Goal: Transaction & Acquisition: Purchase product/service

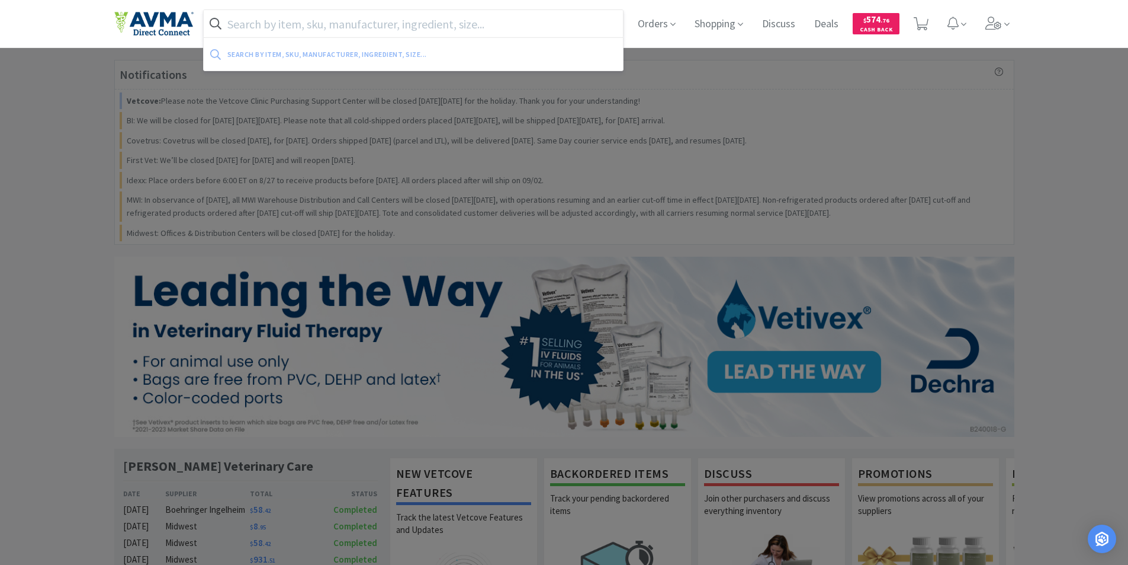
click at [234, 25] on input "text" at bounding box center [414, 23] width 420 height 27
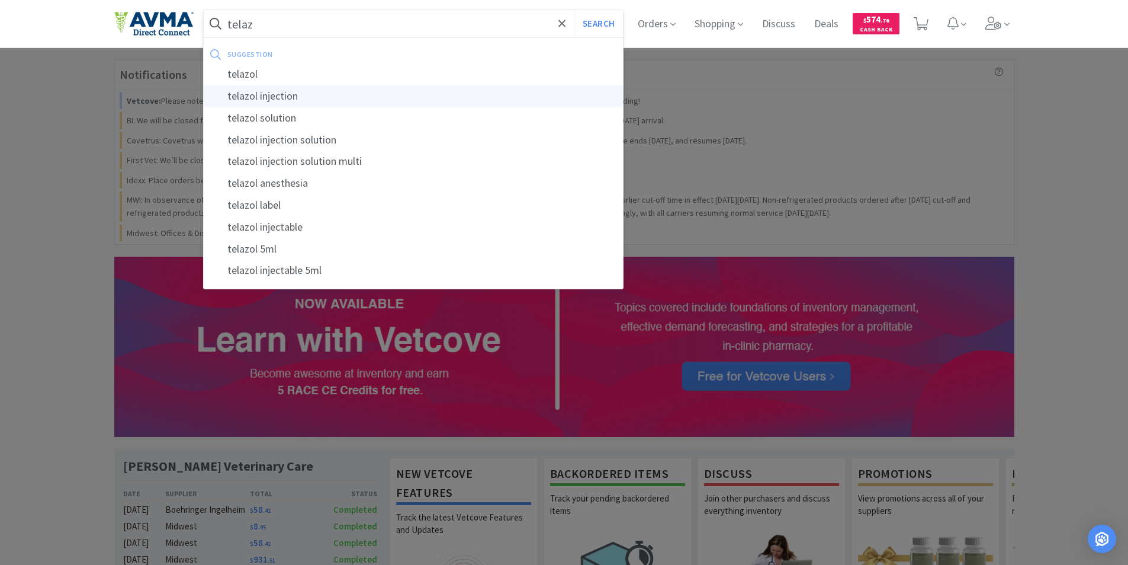
click at [262, 96] on div "telazol injection" at bounding box center [414, 96] width 420 height 22
type input "telazol injection"
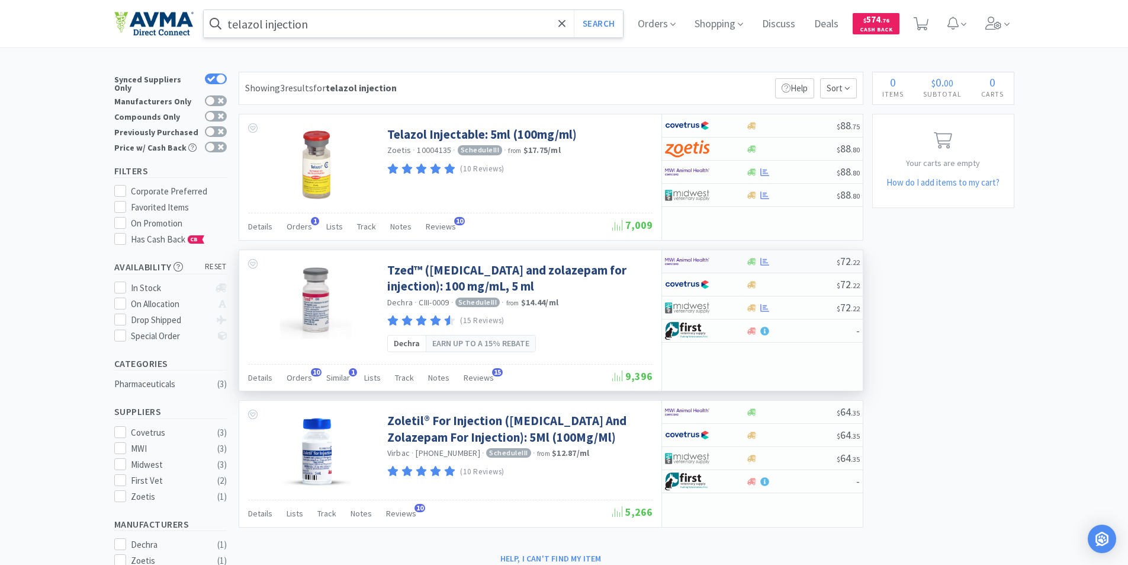
click at [690, 259] on img at bounding box center [687, 261] width 44 height 18
select select "1"
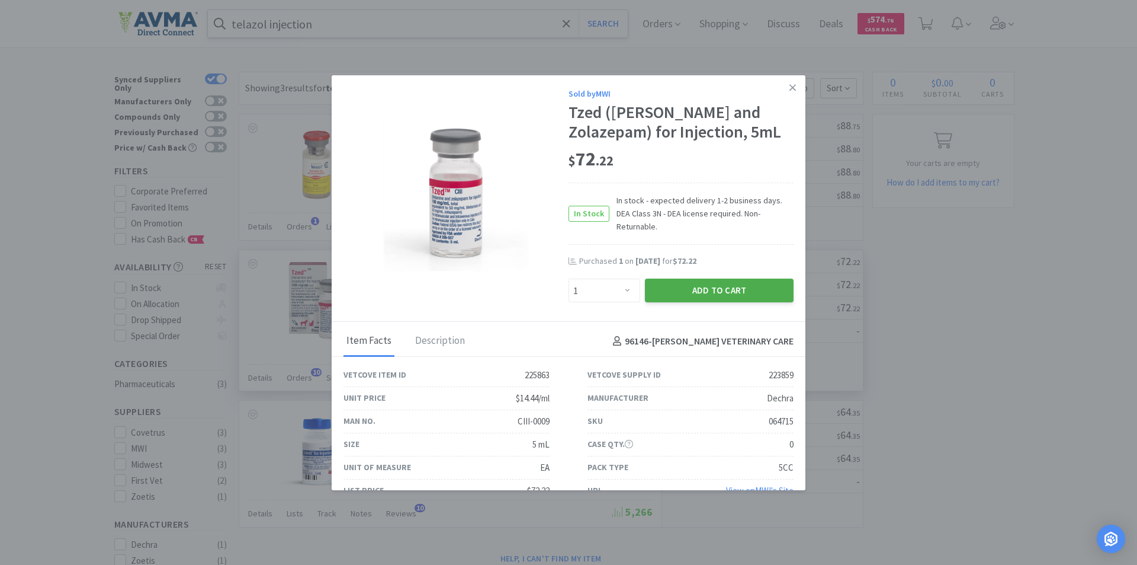
click at [689, 278] on button "Add to Cart" at bounding box center [719, 290] width 149 height 24
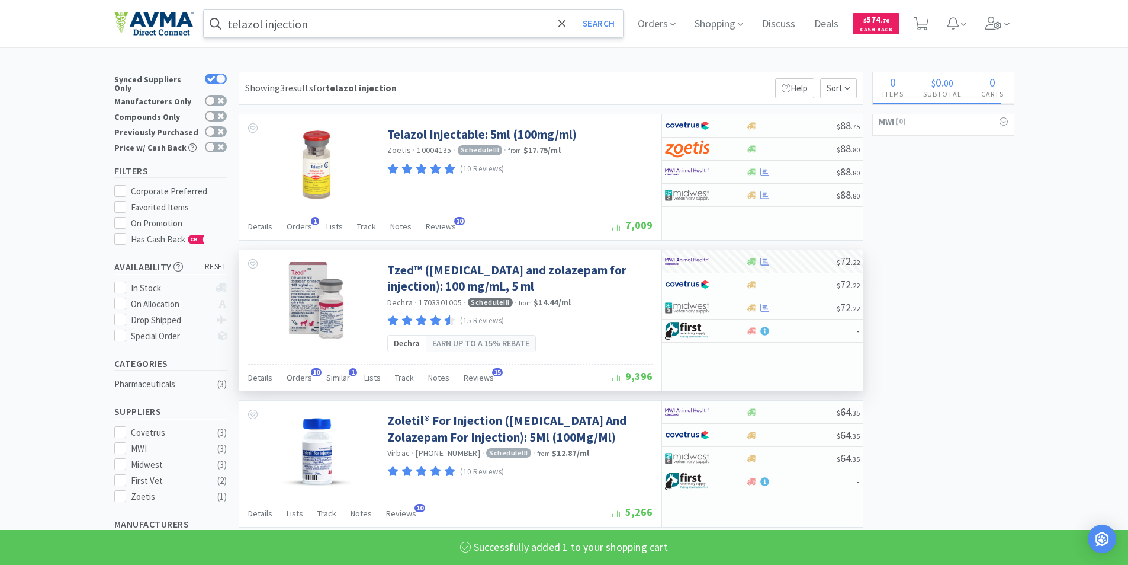
select select "1"
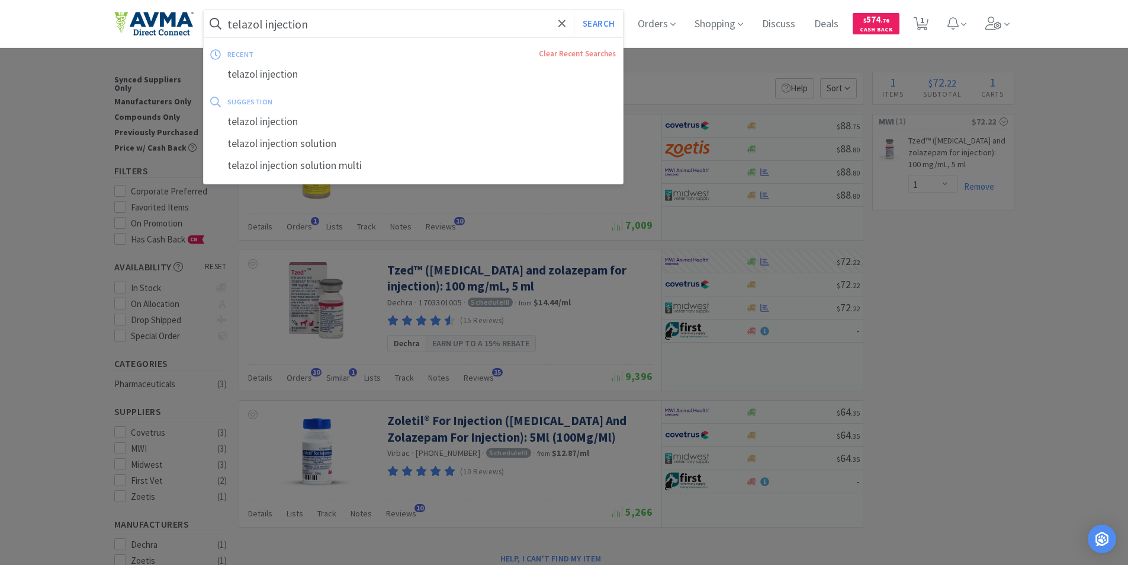
click at [356, 24] on input "telazol injection" at bounding box center [414, 23] width 420 height 27
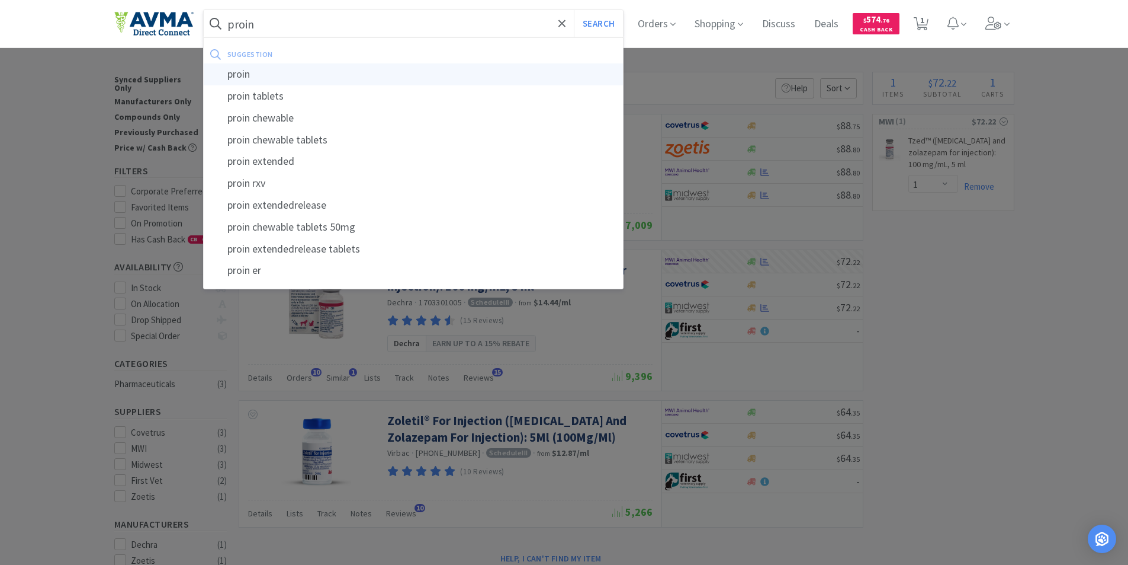
type input "proin"
click at [241, 73] on div "proin" at bounding box center [414, 74] width 420 height 22
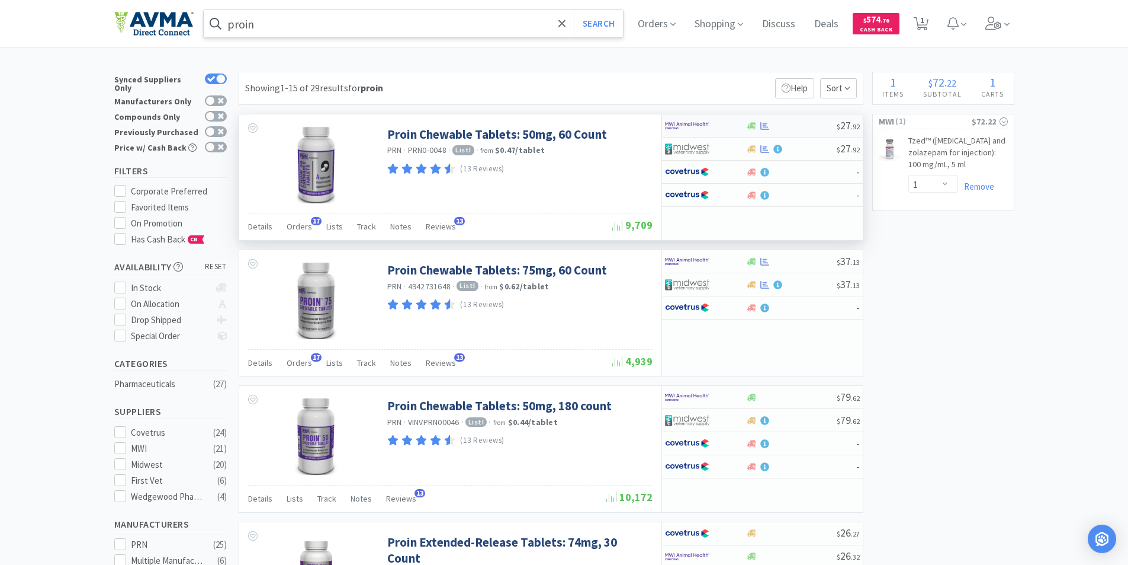
click at [671, 121] on img at bounding box center [687, 126] width 44 height 18
select select "1"
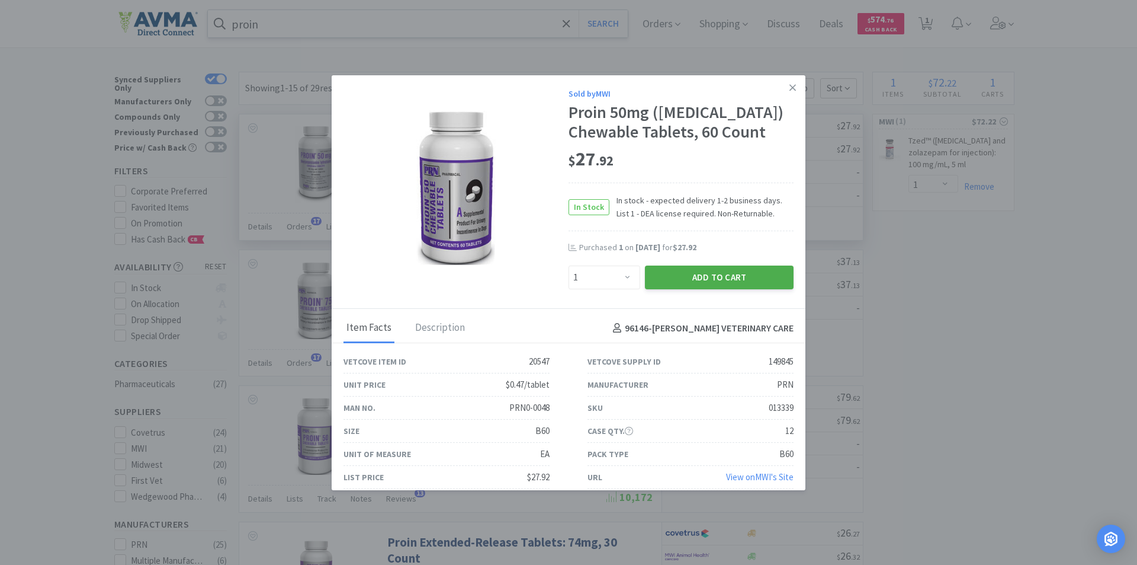
click at [692, 289] on button "Add to Cart" at bounding box center [719, 277] width 149 height 24
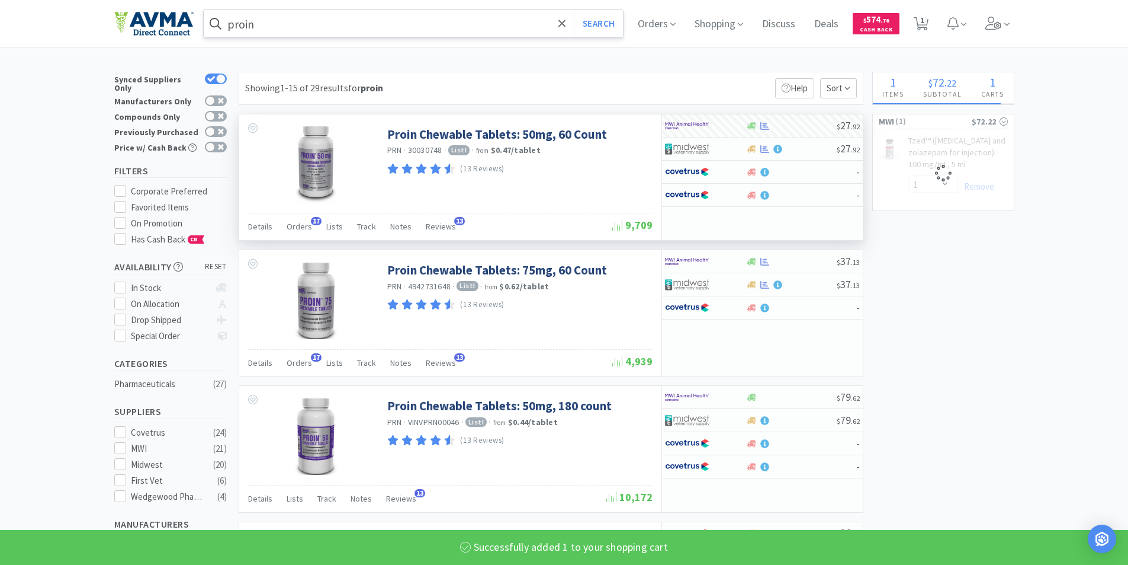
select select "1"
